Goal: Use online tool/utility: Utilize a website feature to perform a specific function

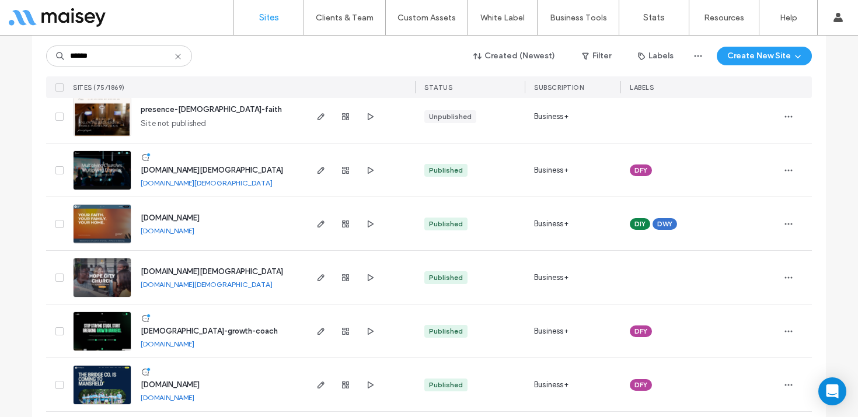
scroll to position [143, 0]
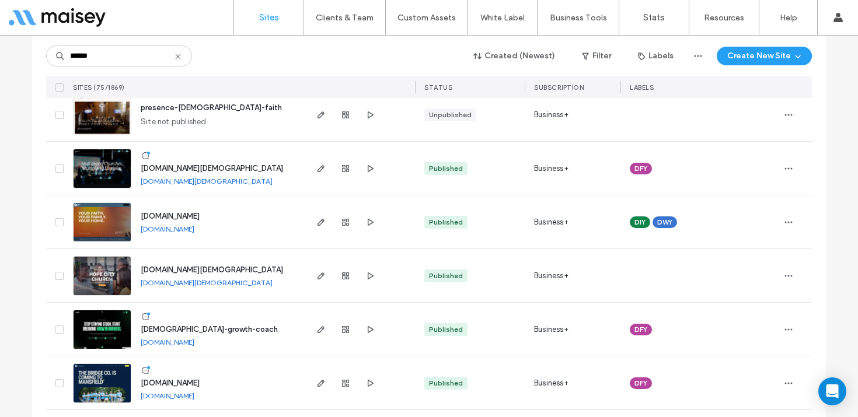
type input "******"
click at [94, 322] on img at bounding box center [102, 350] width 57 height 79
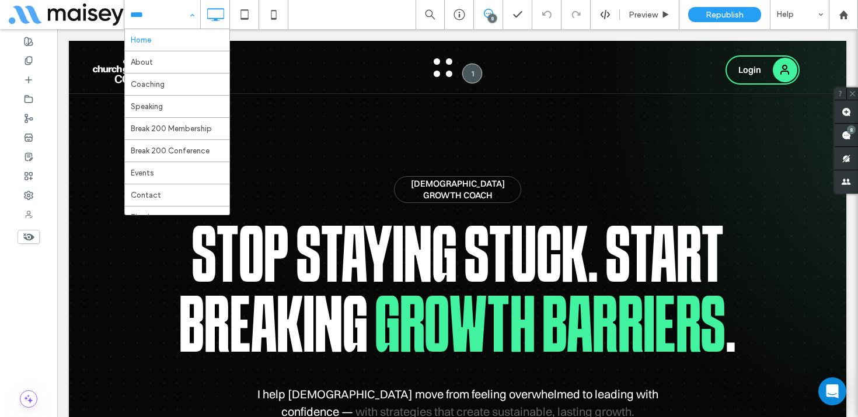
scroll to position [86, 0]
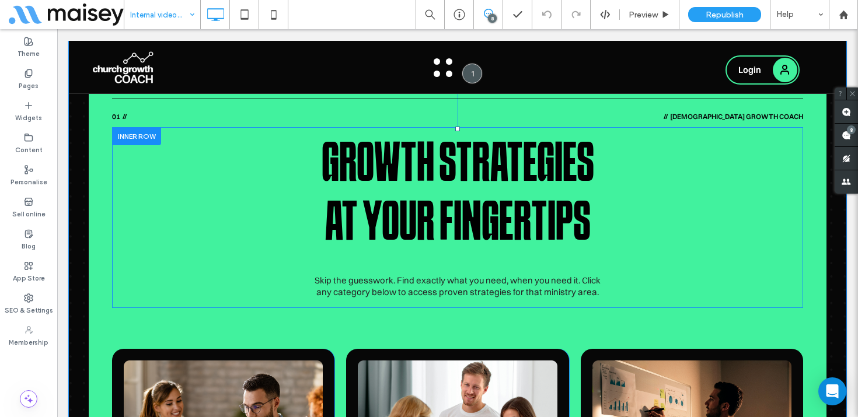
scroll to position [466, 0]
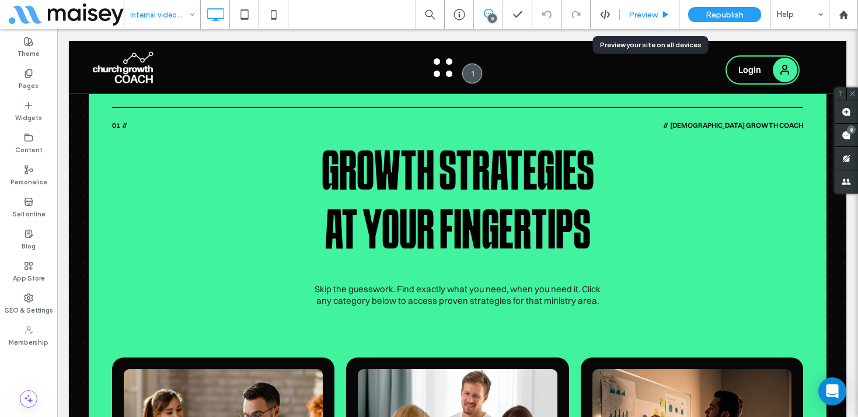
click at [661, 20] on div "Preview" at bounding box center [650, 14] width 60 height 29
click at [643, 13] on span "Preview" at bounding box center [643, 15] width 29 height 10
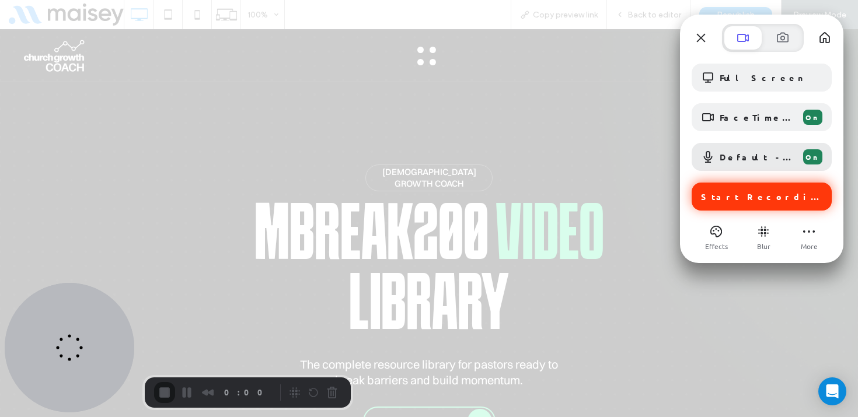
click at [734, 192] on span "Start Recording" at bounding box center [763, 196] width 124 height 11
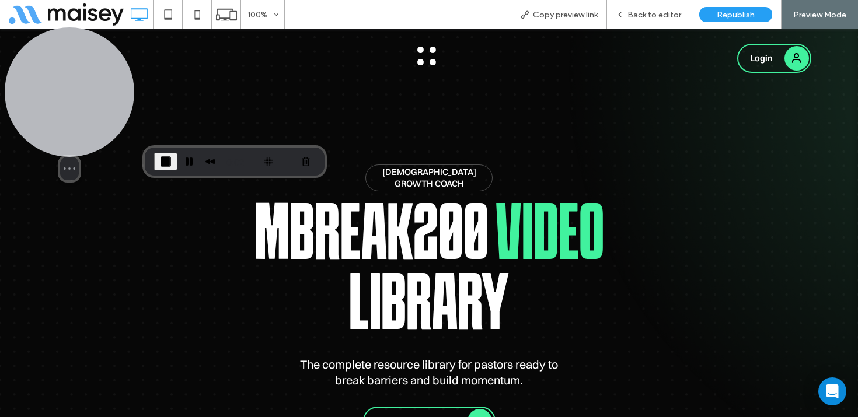
drag, startPoint x: 97, startPoint y: 332, endPoint x: 94, endPoint y: 99, distance: 232.3
click at [94, 99] on div at bounding box center [70, 92] width 130 height 130
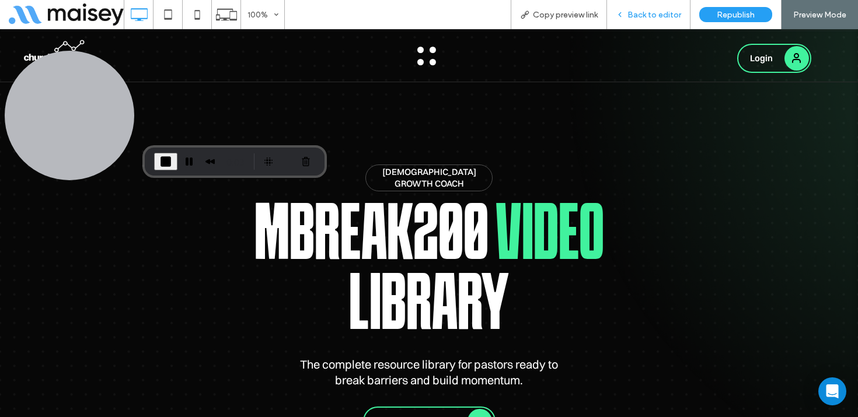
click at [647, 20] on div "Back to editor" at bounding box center [648, 14] width 83 height 29
click at [665, 15] on span "Back to editor" at bounding box center [655, 15] width 54 height 10
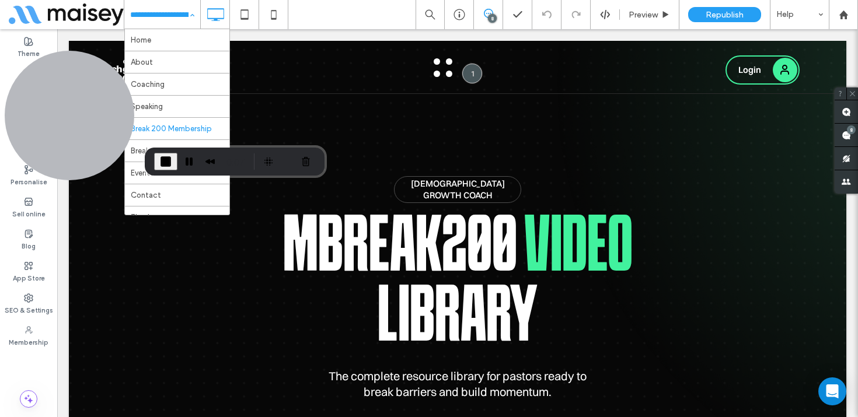
scroll to position [86, 0]
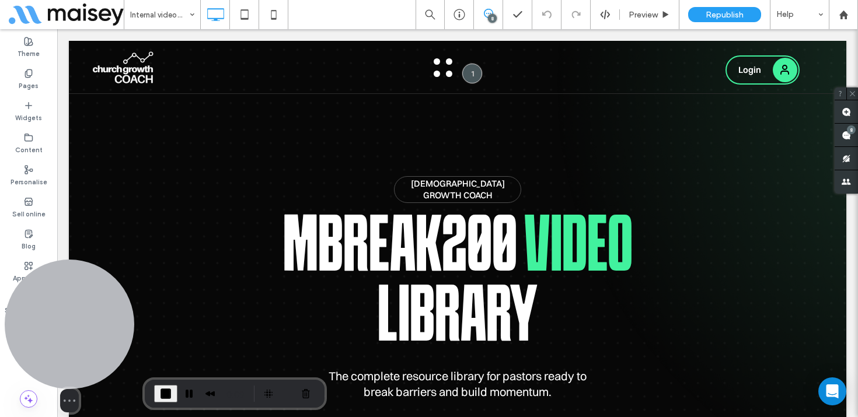
drag, startPoint x: 82, startPoint y: 115, endPoint x: 44, endPoint y: 356, distance: 244.1
click at [44, 356] on div at bounding box center [70, 325] width 130 height 130
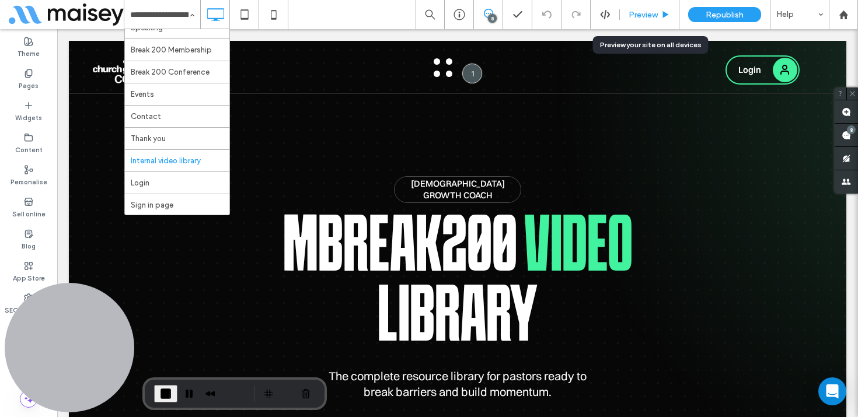
click at [654, 12] on span "Preview" at bounding box center [643, 15] width 29 height 10
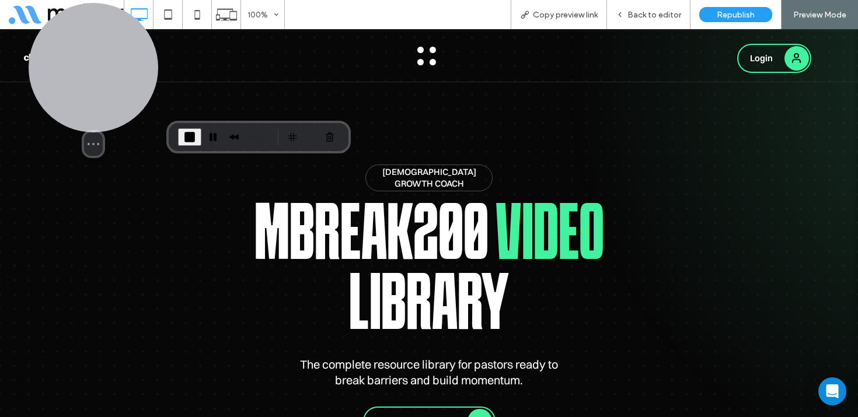
drag, startPoint x: 85, startPoint y: 341, endPoint x: 111, endPoint y: 81, distance: 261.7
click at [111, 81] on div at bounding box center [94, 68] width 130 height 130
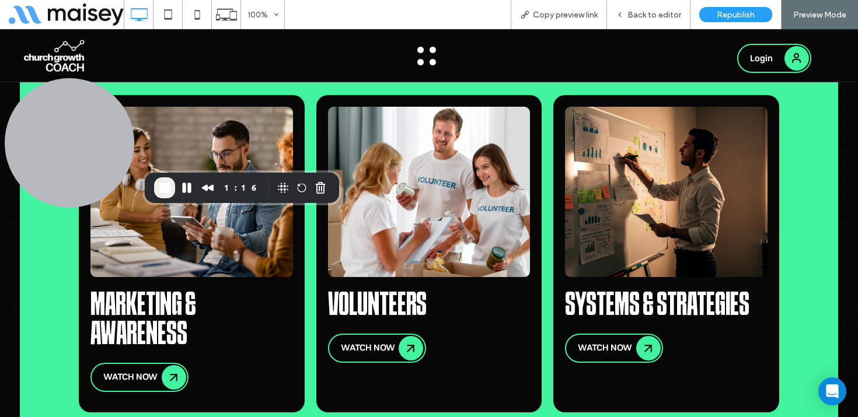
scroll to position [711, 0]
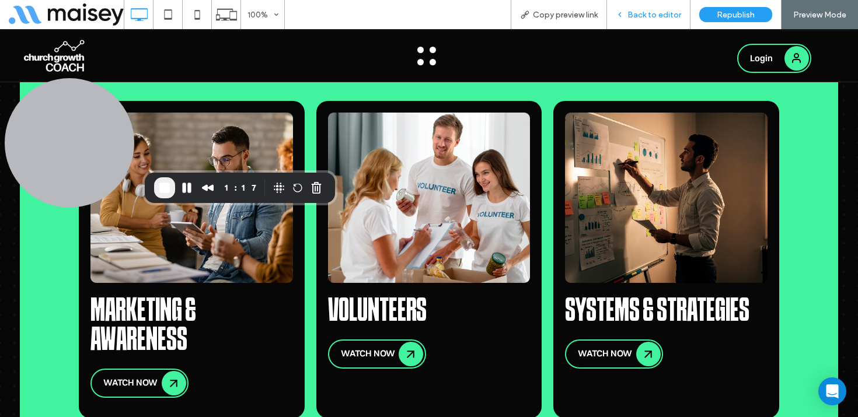
click at [657, 9] on div "Back to editor" at bounding box center [648, 14] width 83 height 29
click at [636, 16] on span "Back to editor" at bounding box center [655, 15] width 54 height 10
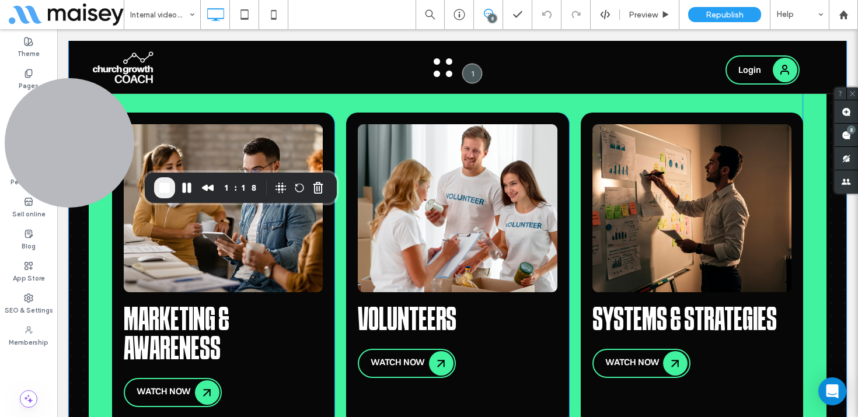
click at [569, 212] on div "Marketing & Awareness WATCH NOW Click To Paste Volunteers WATCH NOW Click To Pa…" at bounding box center [457, 270] width 691 height 315
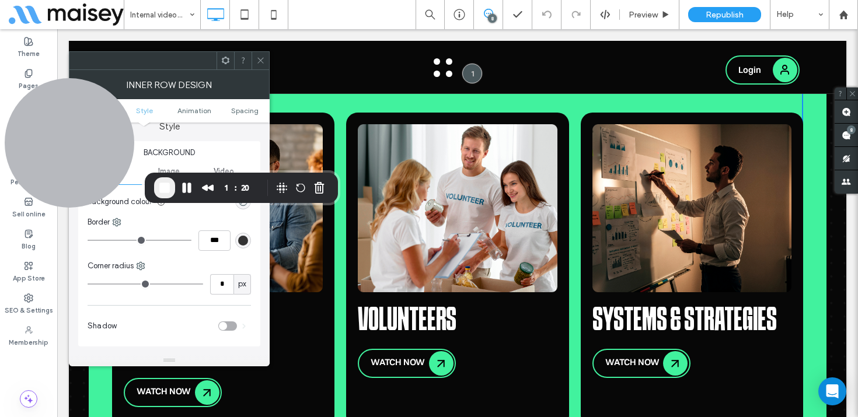
scroll to position [147, 0]
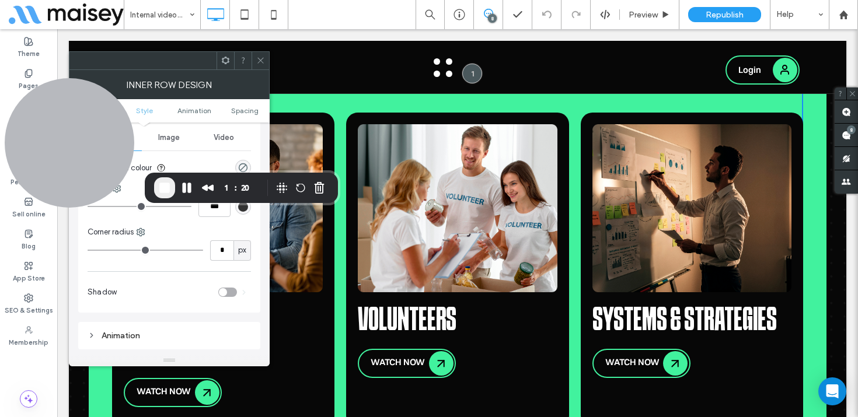
click at [263, 58] on icon at bounding box center [260, 60] width 9 height 9
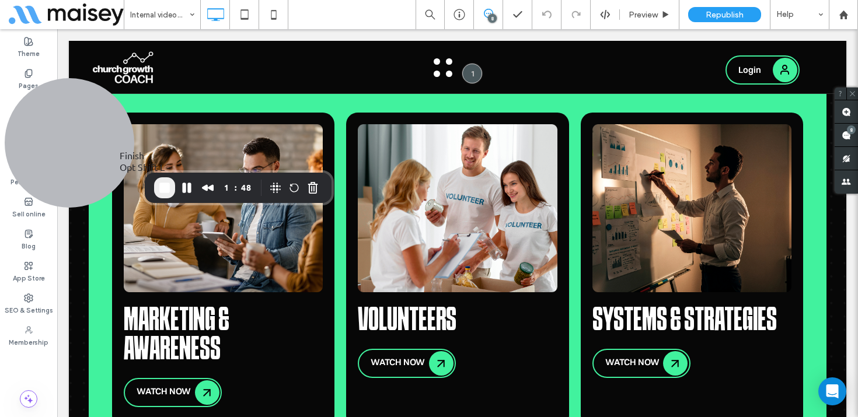
click at [162, 186] on span "End Recording" at bounding box center [165, 188] width 14 height 14
